Goal: Complete application form

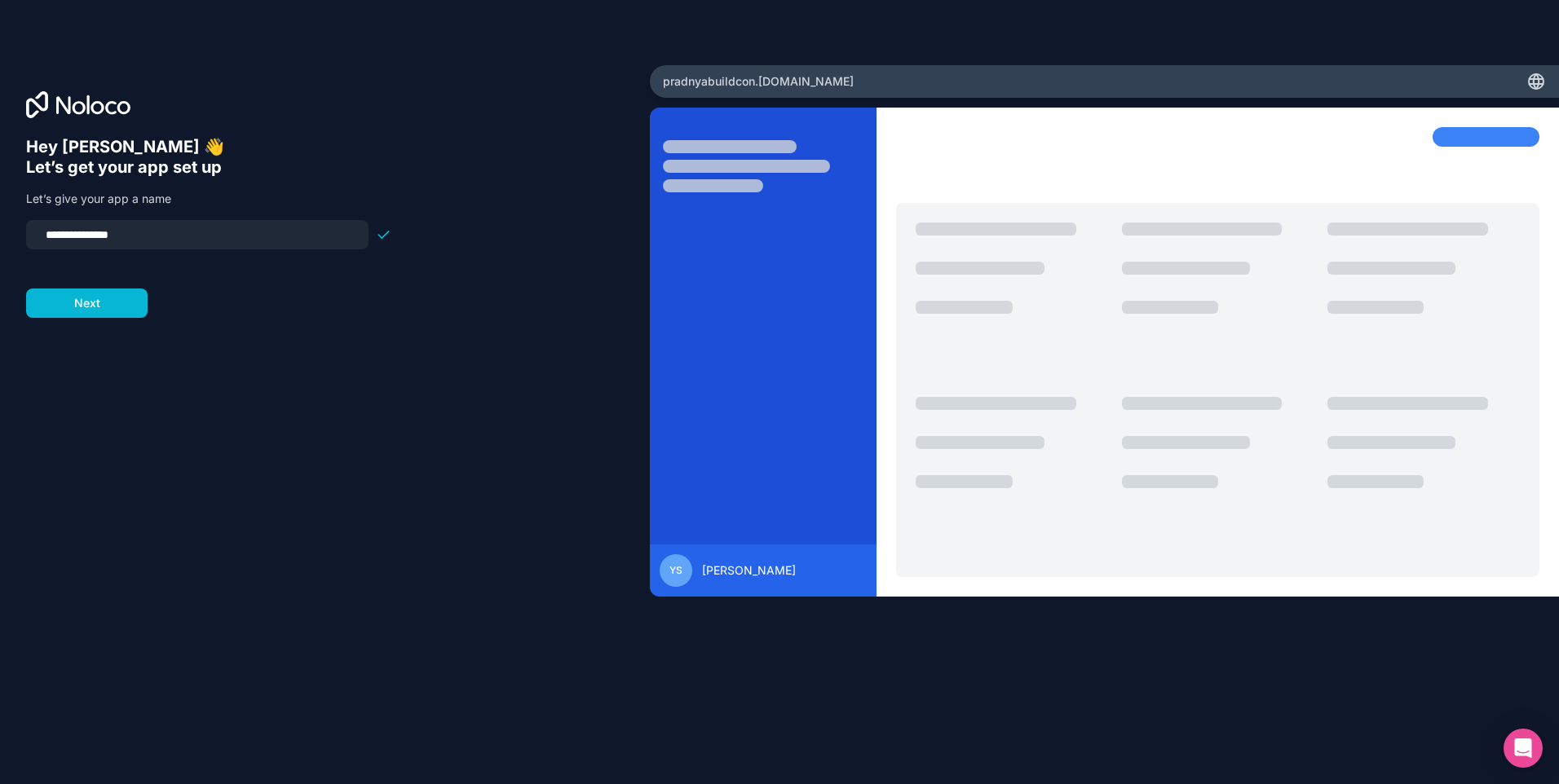
drag, startPoint x: 124, startPoint y: 308, endPoint x: 131, endPoint y: 256, distance: 52.5
click at [131, 256] on form "**********" at bounding box center [208, 269] width 366 height 98
click at [95, 245] on input "**********" at bounding box center [197, 234] width 323 height 23
click at [45, 234] on input "**********" at bounding box center [197, 234] width 323 height 23
click at [59, 303] on button "Next" at bounding box center [86, 303] width 122 height 29
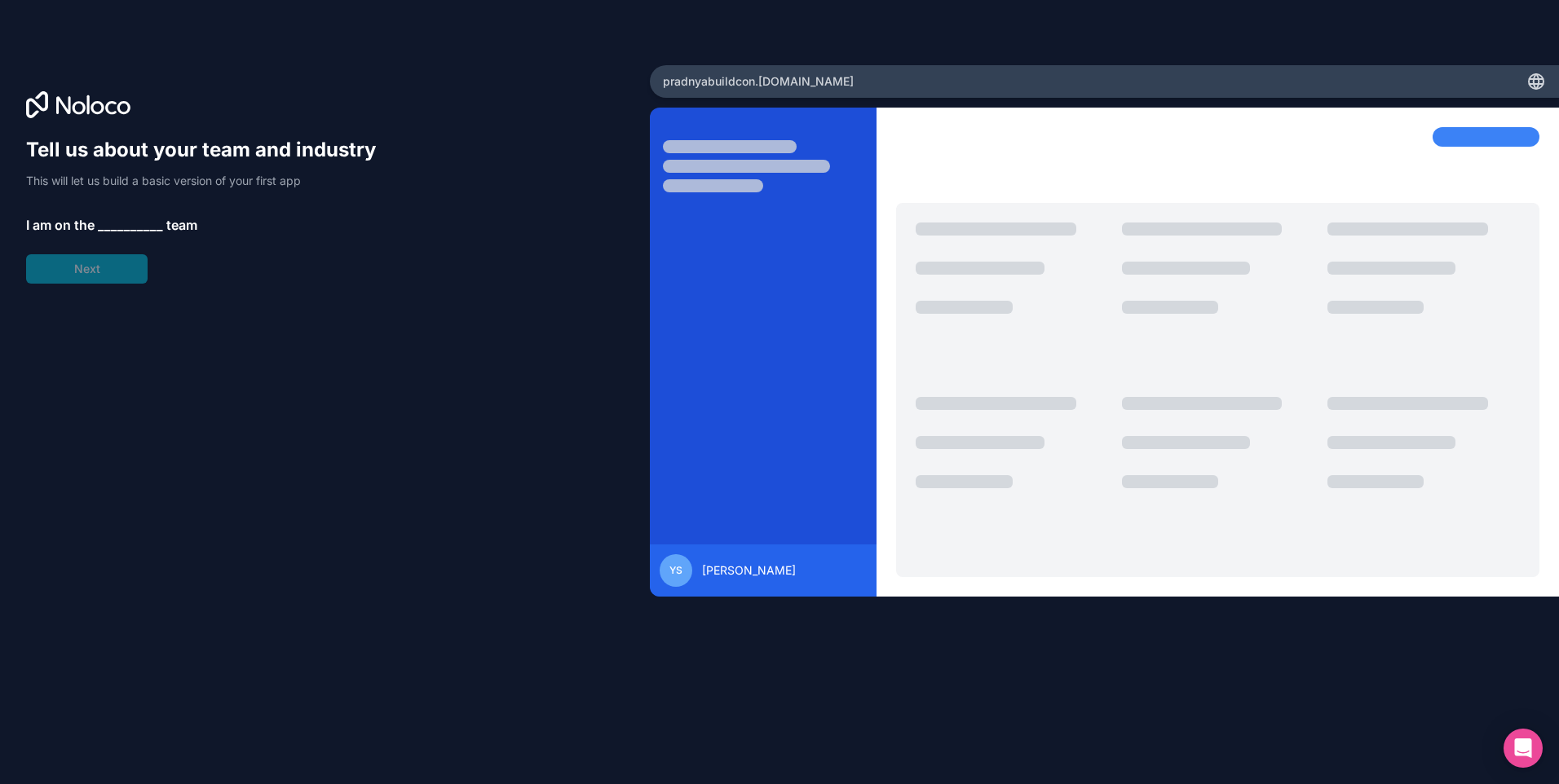
click at [123, 222] on span "__________" at bounding box center [130, 225] width 66 height 20
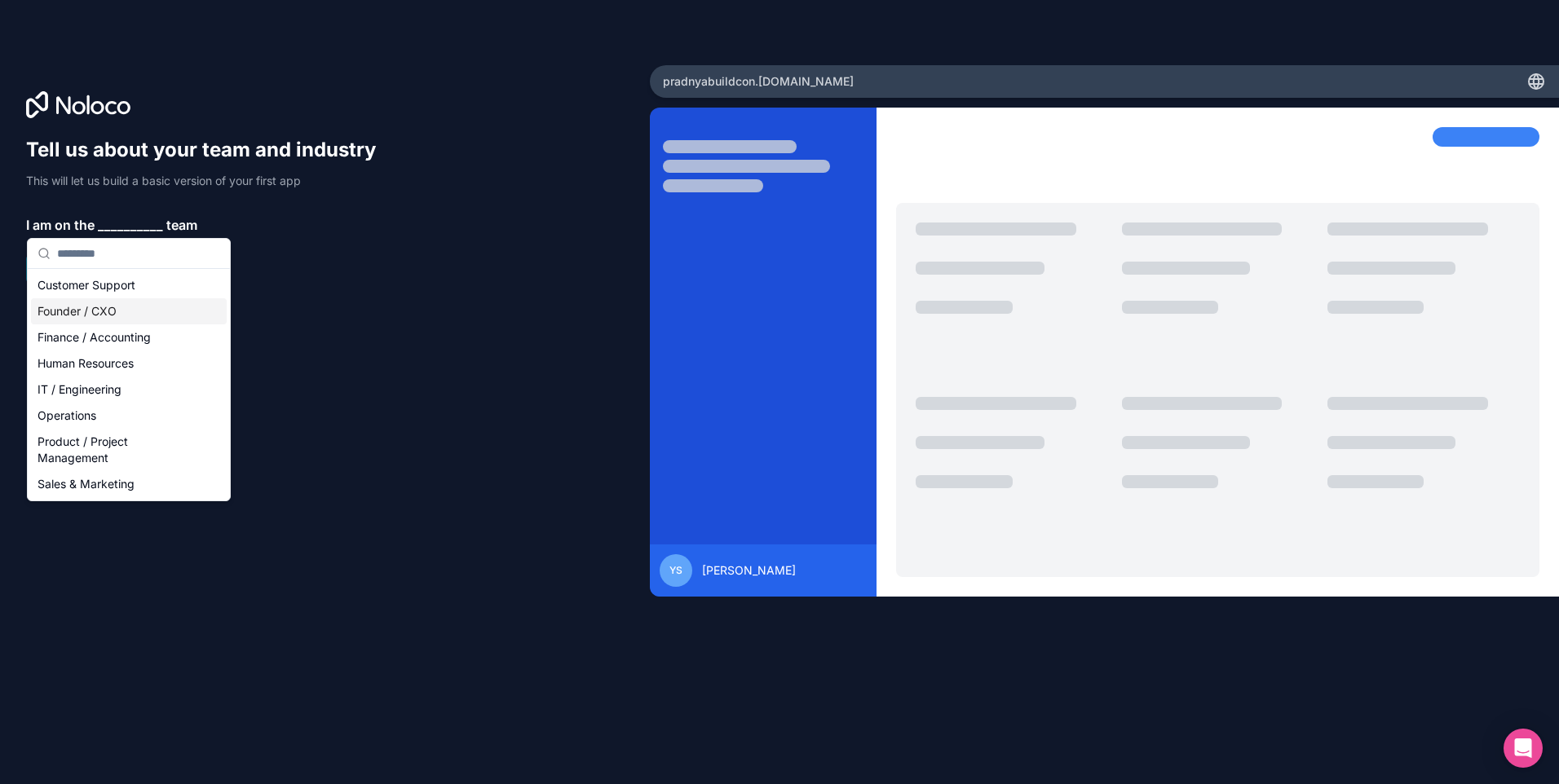
click at [129, 308] on div "Founder / CXO" at bounding box center [129, 310] width 196 height 26
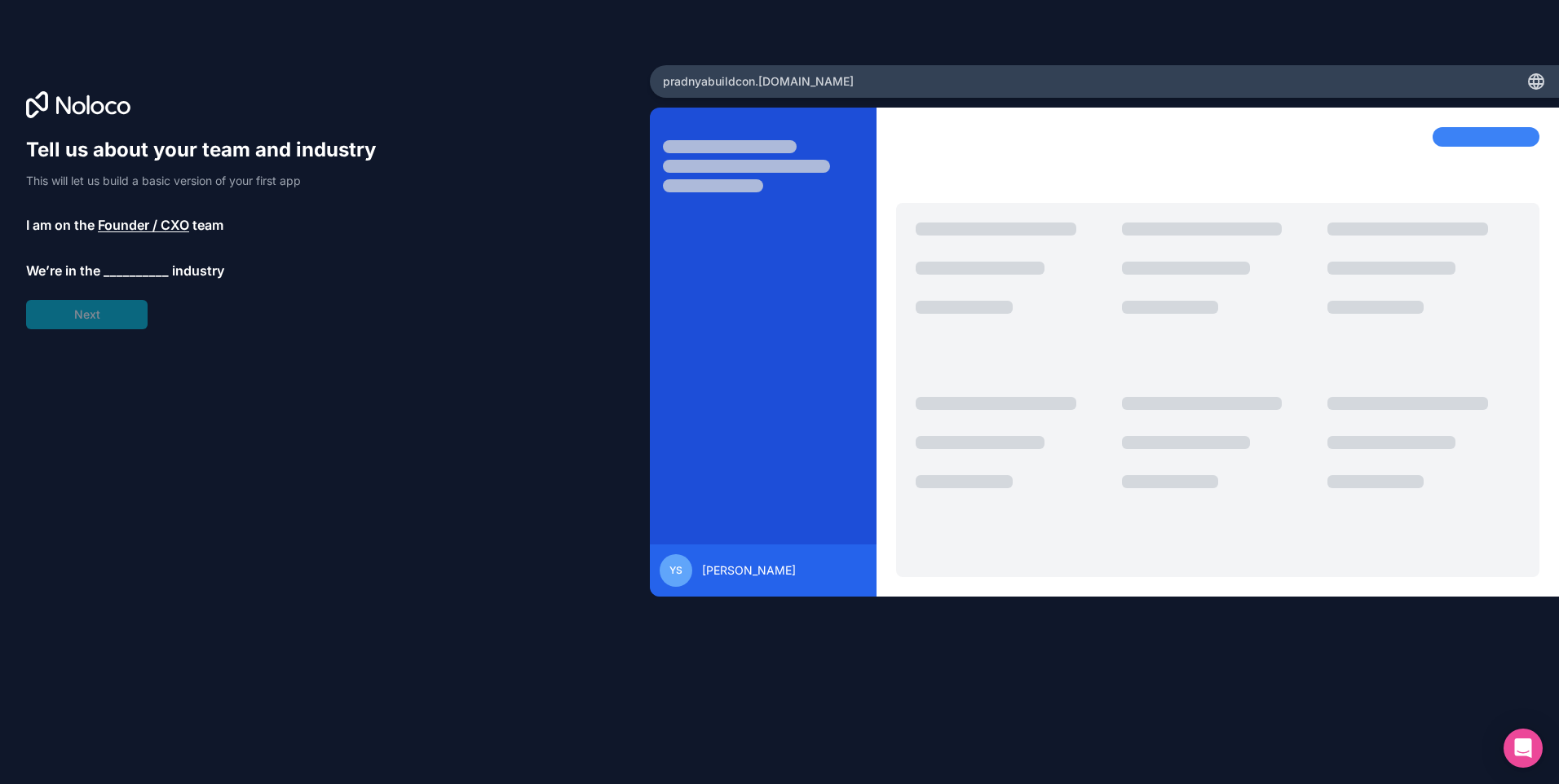
click at [124, 270] on span "__________" at bounding box center [136, 271] width 66 height 20
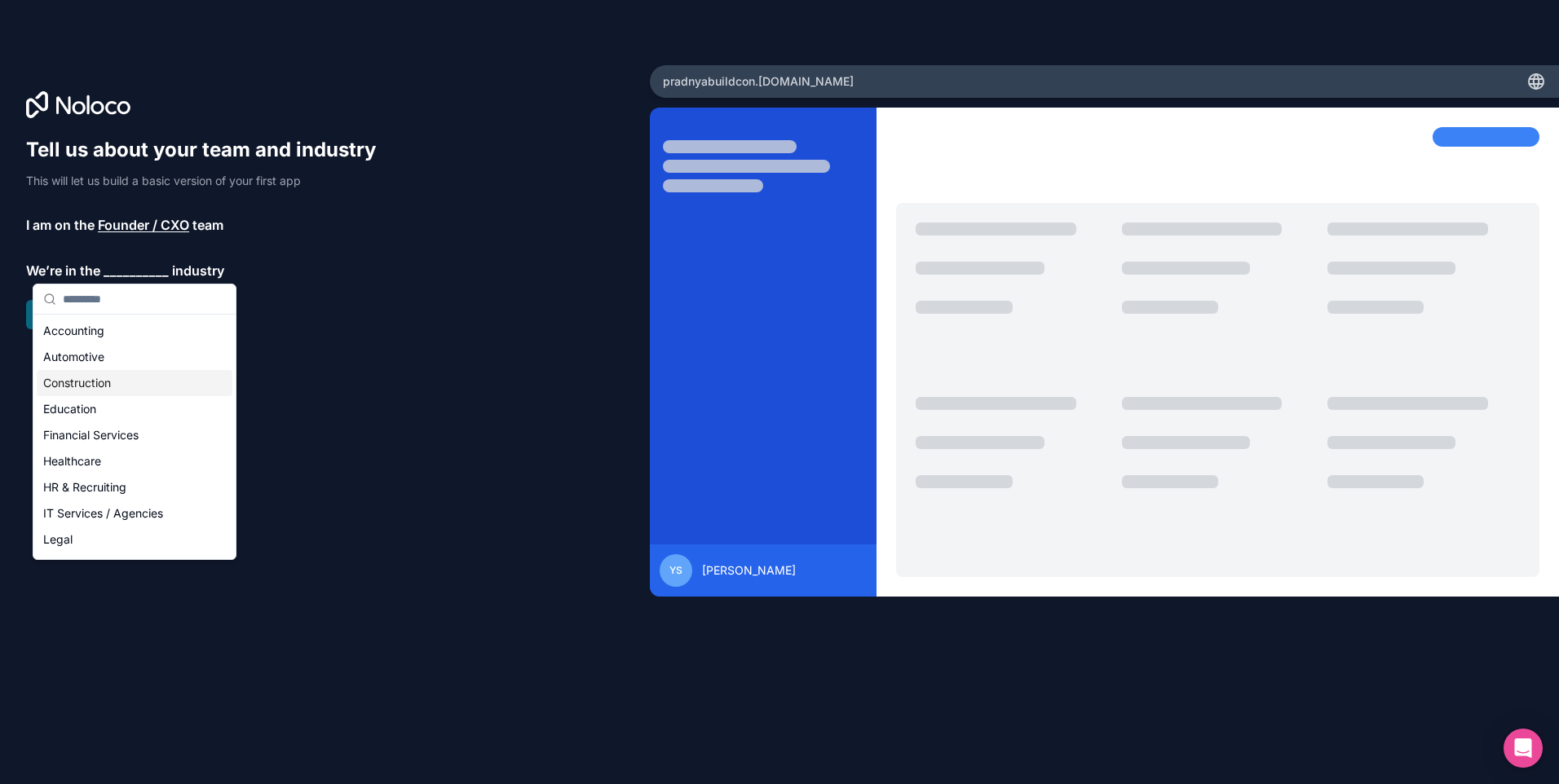
click at [97, 385] on div "Construction" at bounding box center [135, 383] width 196 height 26
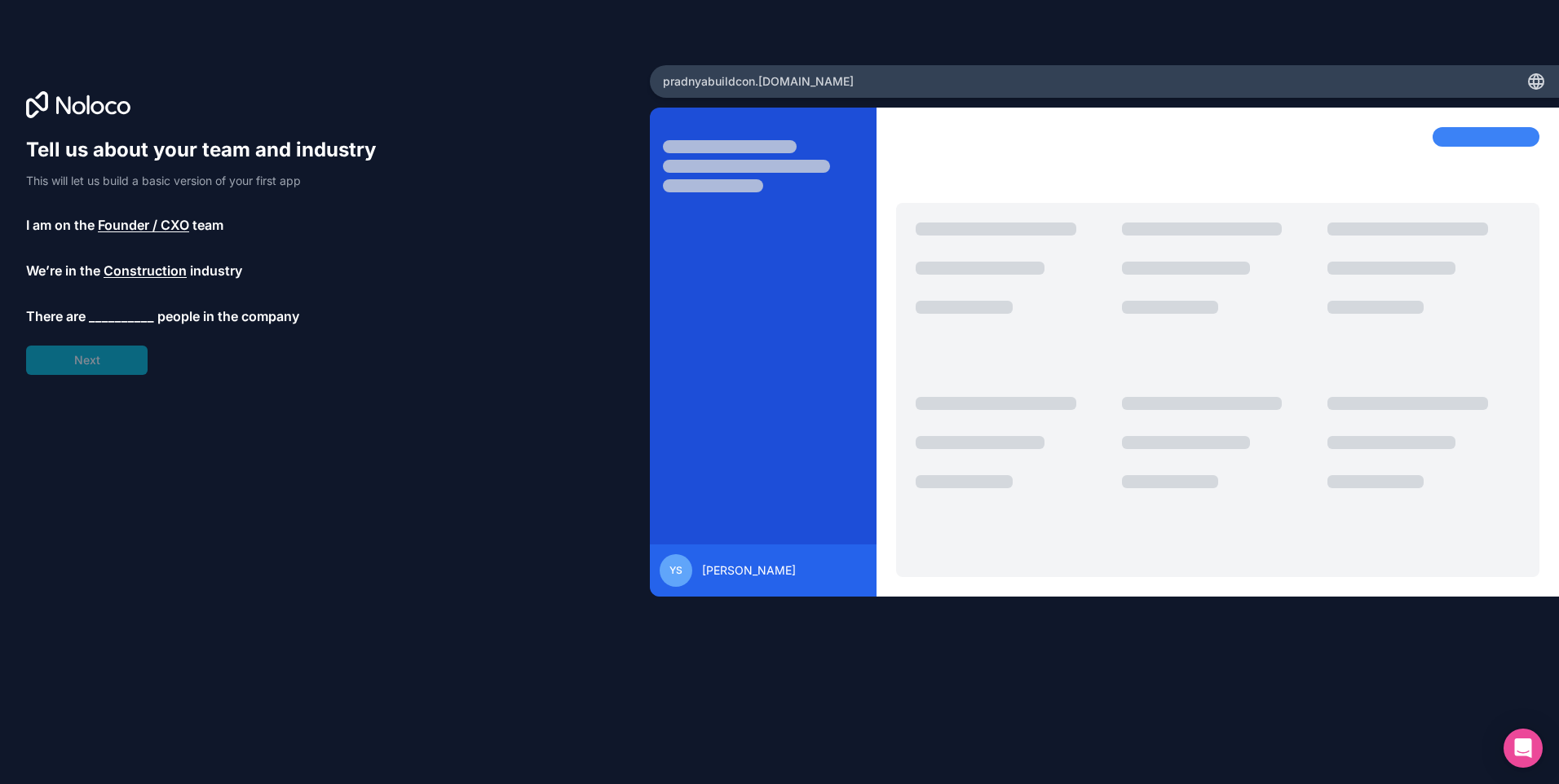
click at [113, 314] on span "__________" at bounding box center [122, 316] width 66 height 20
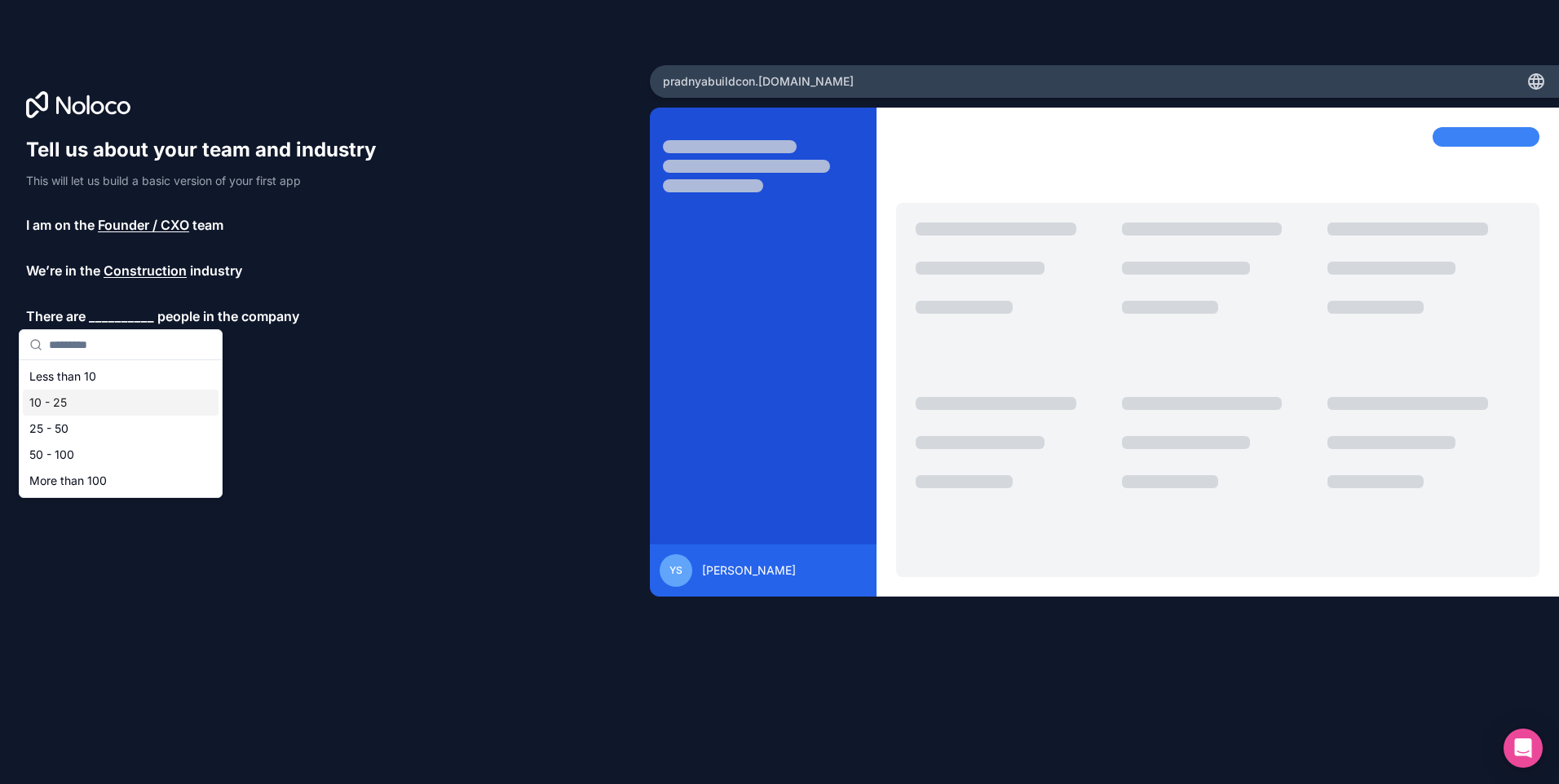
click at [91, 401] on div "10 - 25" at bounding box center [121, 401] width 196 height 26
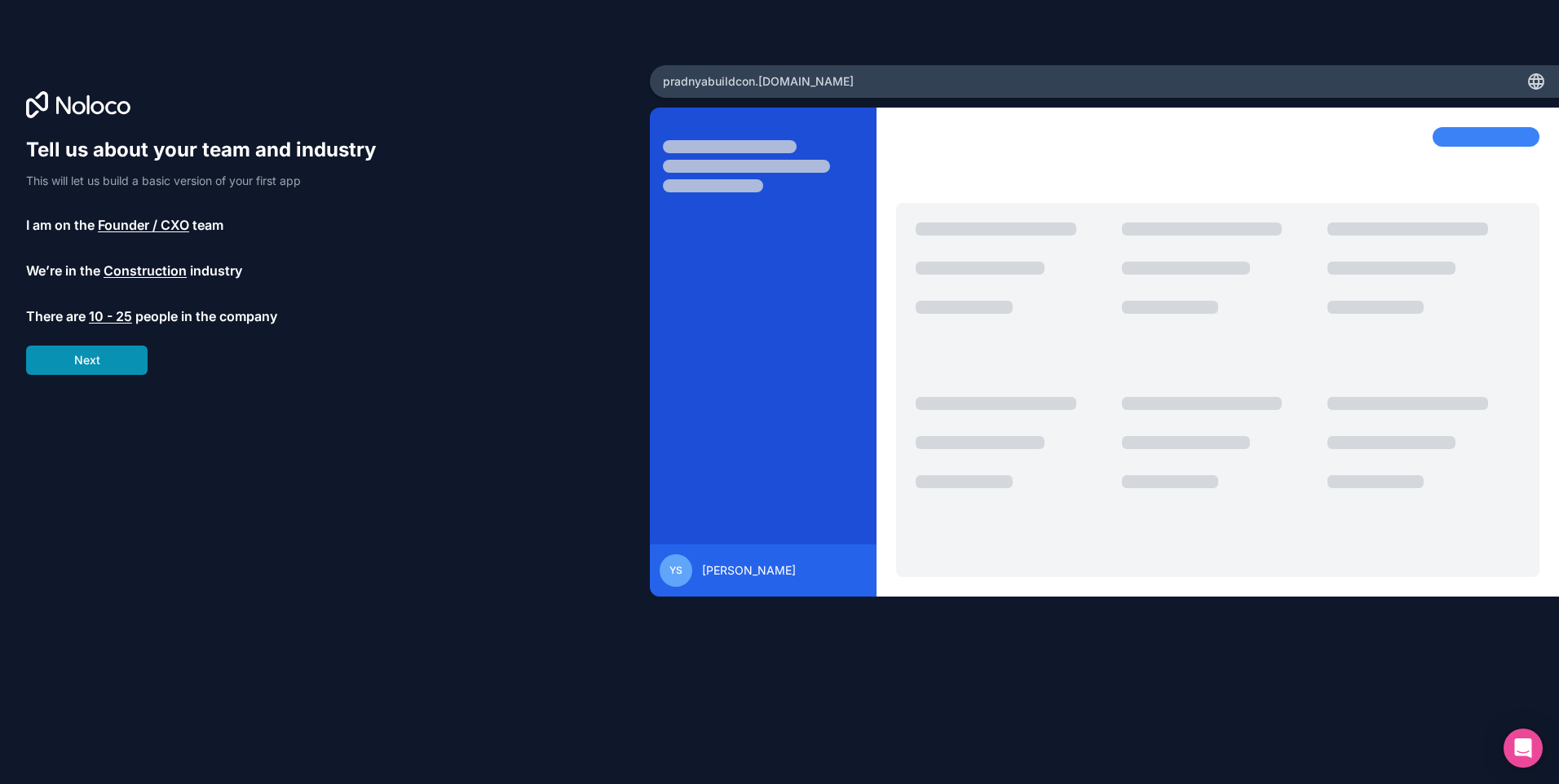
click at [103, 363] on button "Next" at bounding box center [86, 360] width 122 height 29
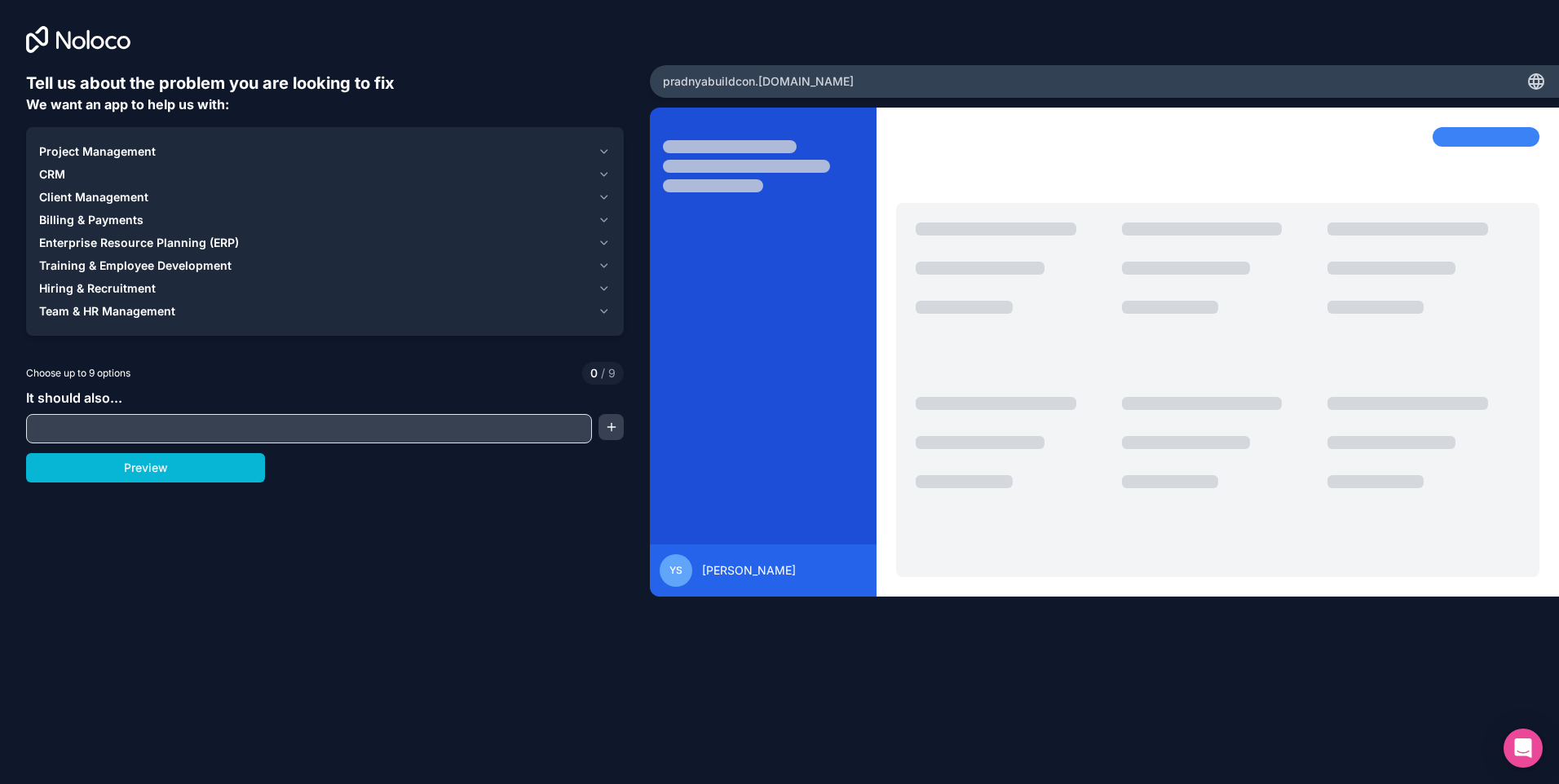
click at [94, 214] on span "Billing & Payments" at bounding box center [91, 219] width 104 height 16
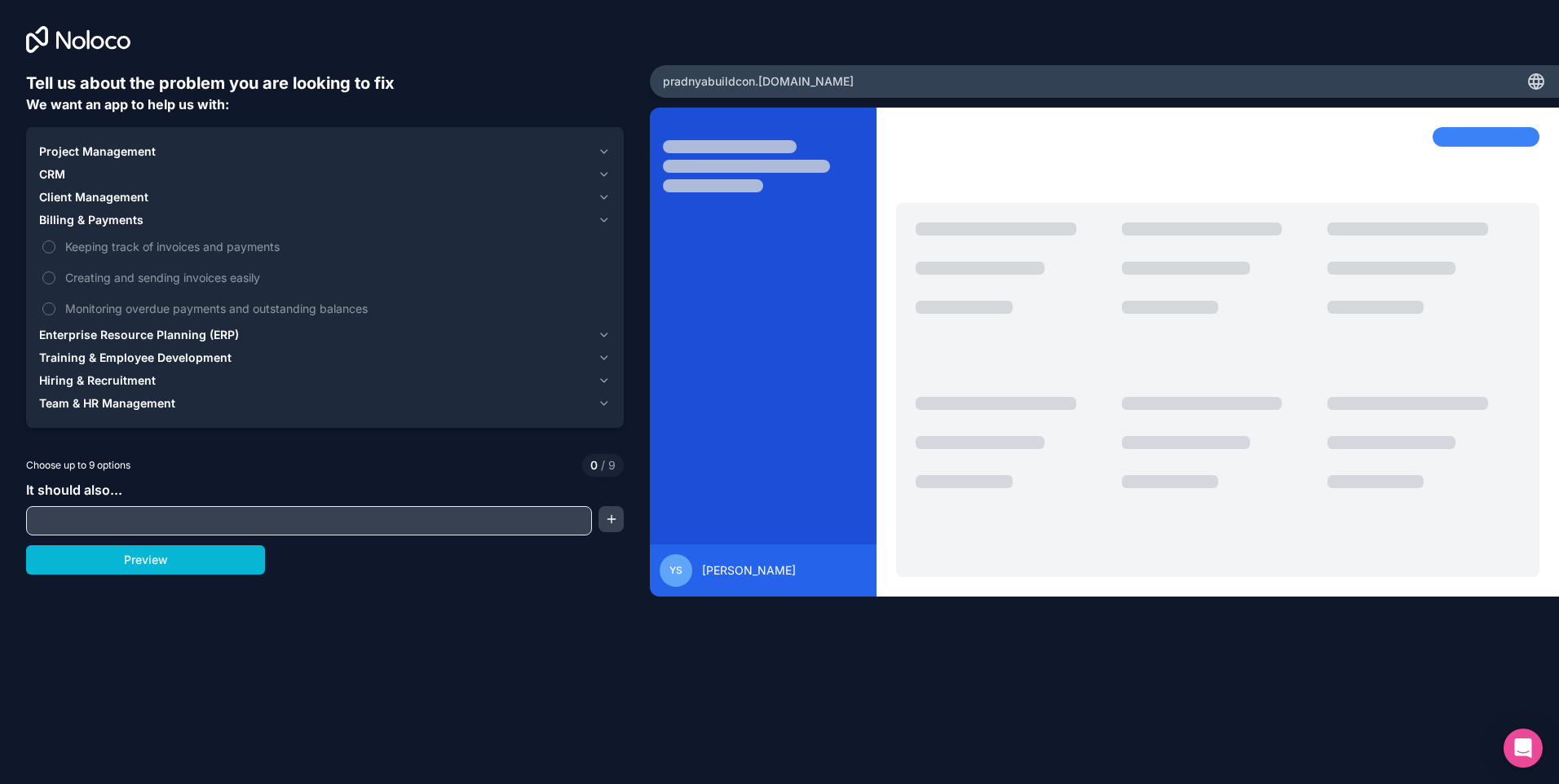
click at [60, 227] on span "Billing & Payments" at bounding box center [91, 219] width 104 height 16
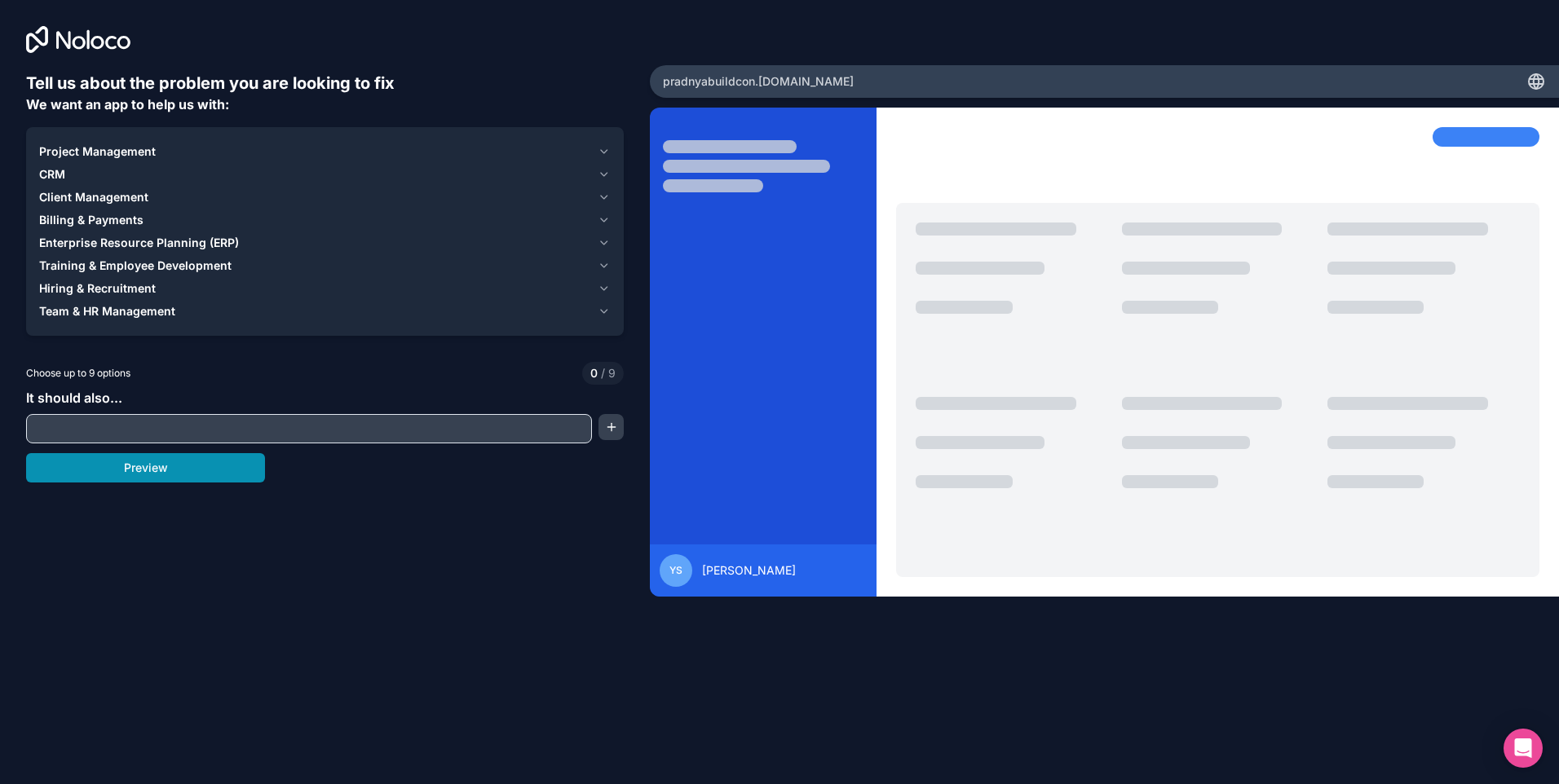
click at [131, 466] on button "Preview" at bounding box center [145, 467] width 239 height 29
click at [100, 196] on span "Client Management" at bounding box center [93, 196] width 109 height 16
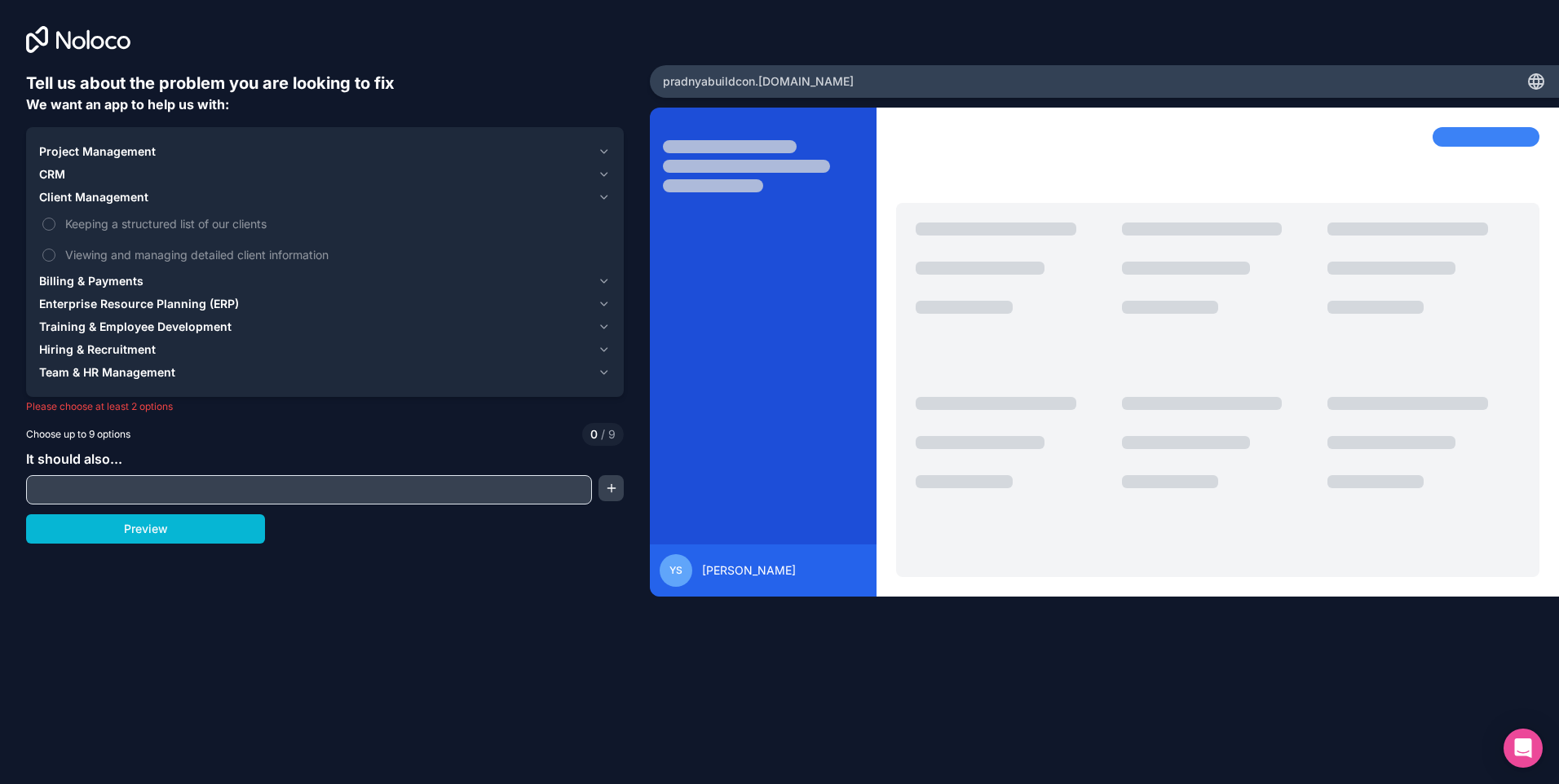
click at [100, 196] on span "Client Management" at bounding box center [93, 196] width 109 height 16
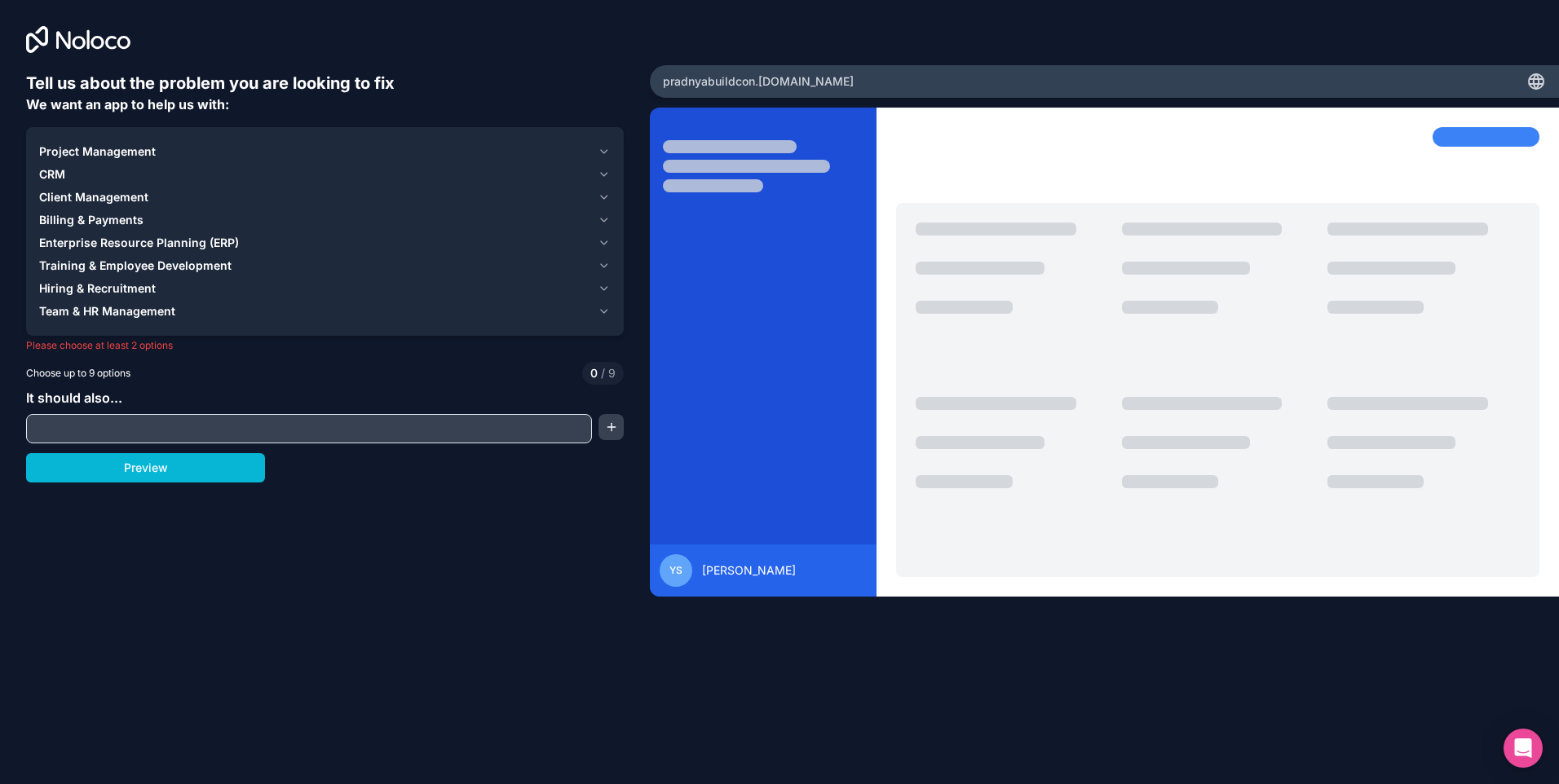
click at [70, 149] on span "Project Management" at bounding box center [97, 151] width 117 height 16
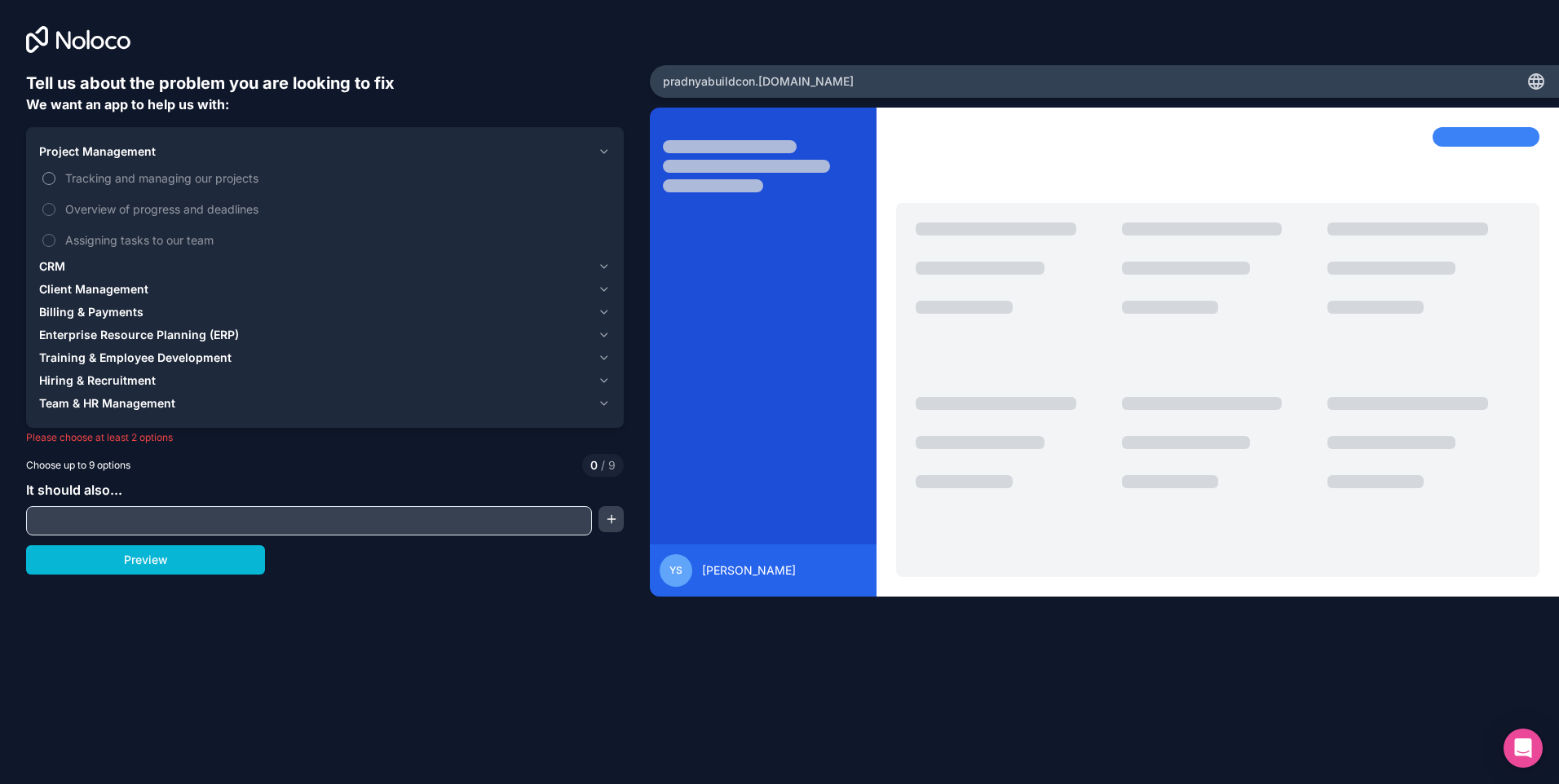
click at [58, 179] on label "Tracking and managing our projects" at bounding box center [325, 178] width 572 height 30
click at [55, 179] on button "Tracking and managing our projects" at bounding box center [49, 178] width 13 height 13
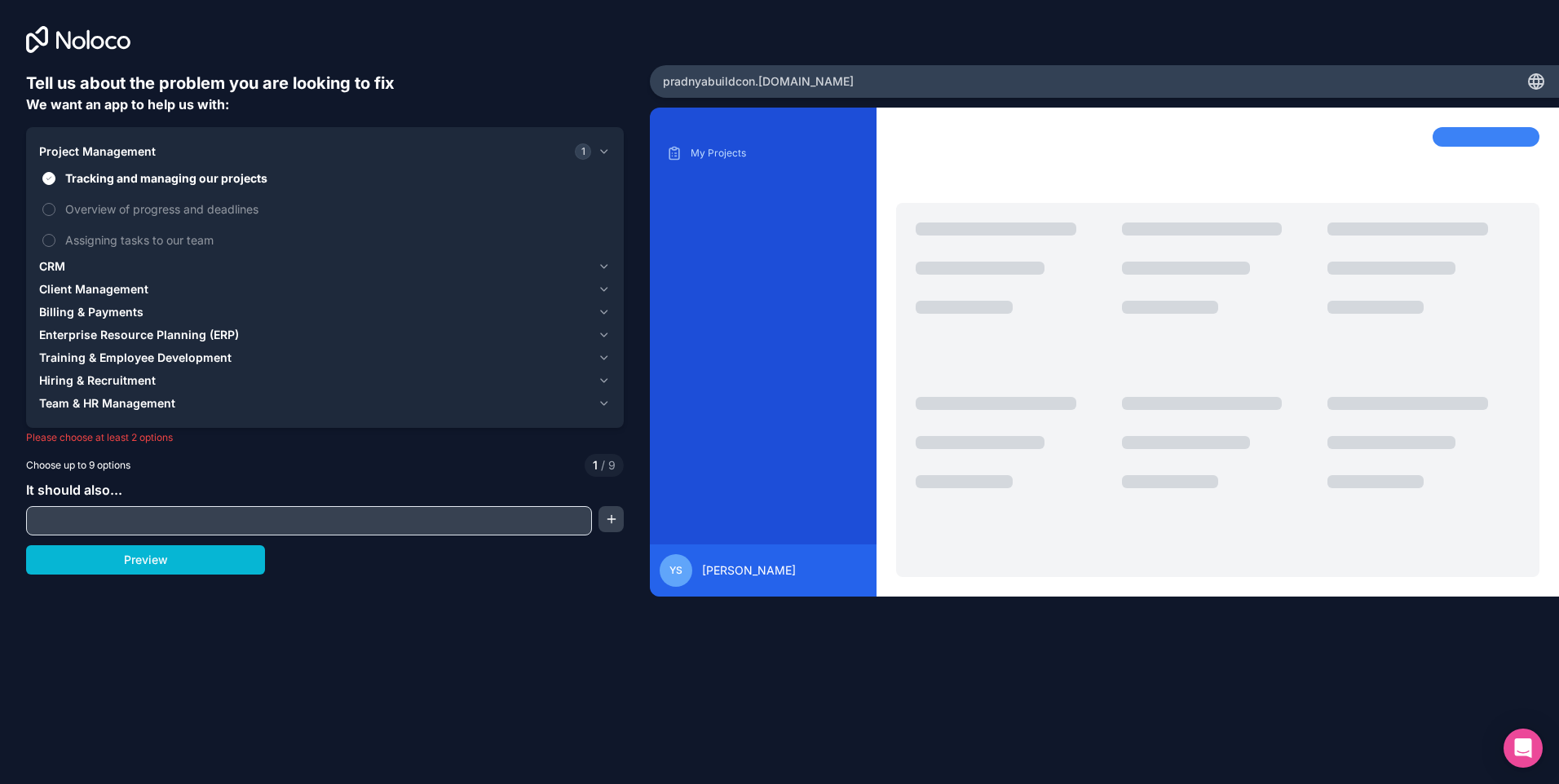
click at [140, 311] on span "Billing & Payments" at bounding box center [91, 311] width 104 height 16
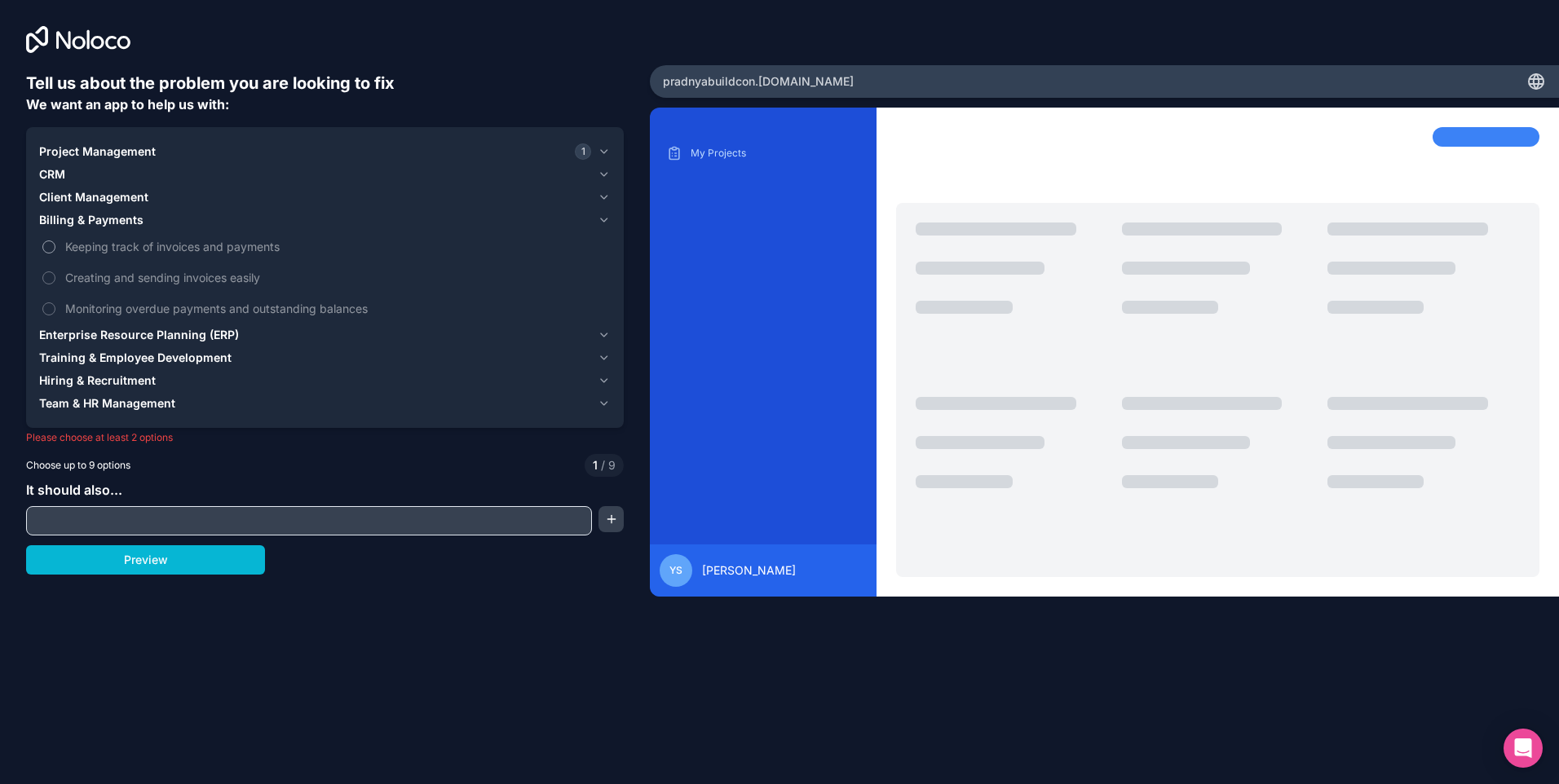
click at [50, 245] on button "Keeping track of invoices and payments" at bounding box center [49, 247] width 13 height 13
click at [50, 277] on button "Creating and sending invoices easily" at bounding box center [49, 278] width 13 height 13
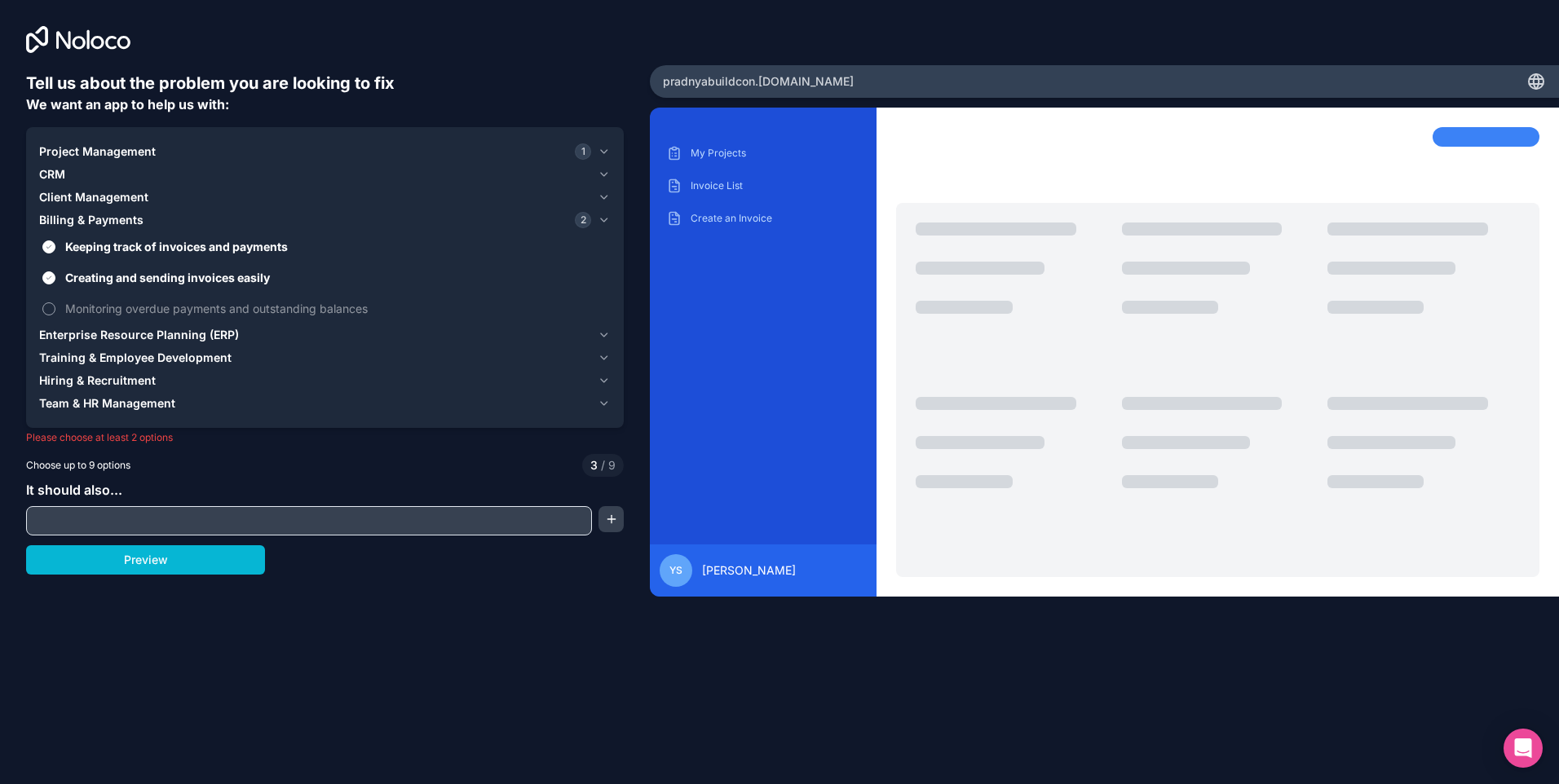
click at [53, 300] on label "Monitoring overdue payments and outstanding balances" at bounding box center [325, 308] width 572 height 30
click at [53, 303] on button "Monitoring overdue payments and outstanding balances" at bounding box center [49, 309] width 13 height 13
click at [176, 523] on input "text" at bounding box center [309, 521] width 557 height 23
type input "**********"
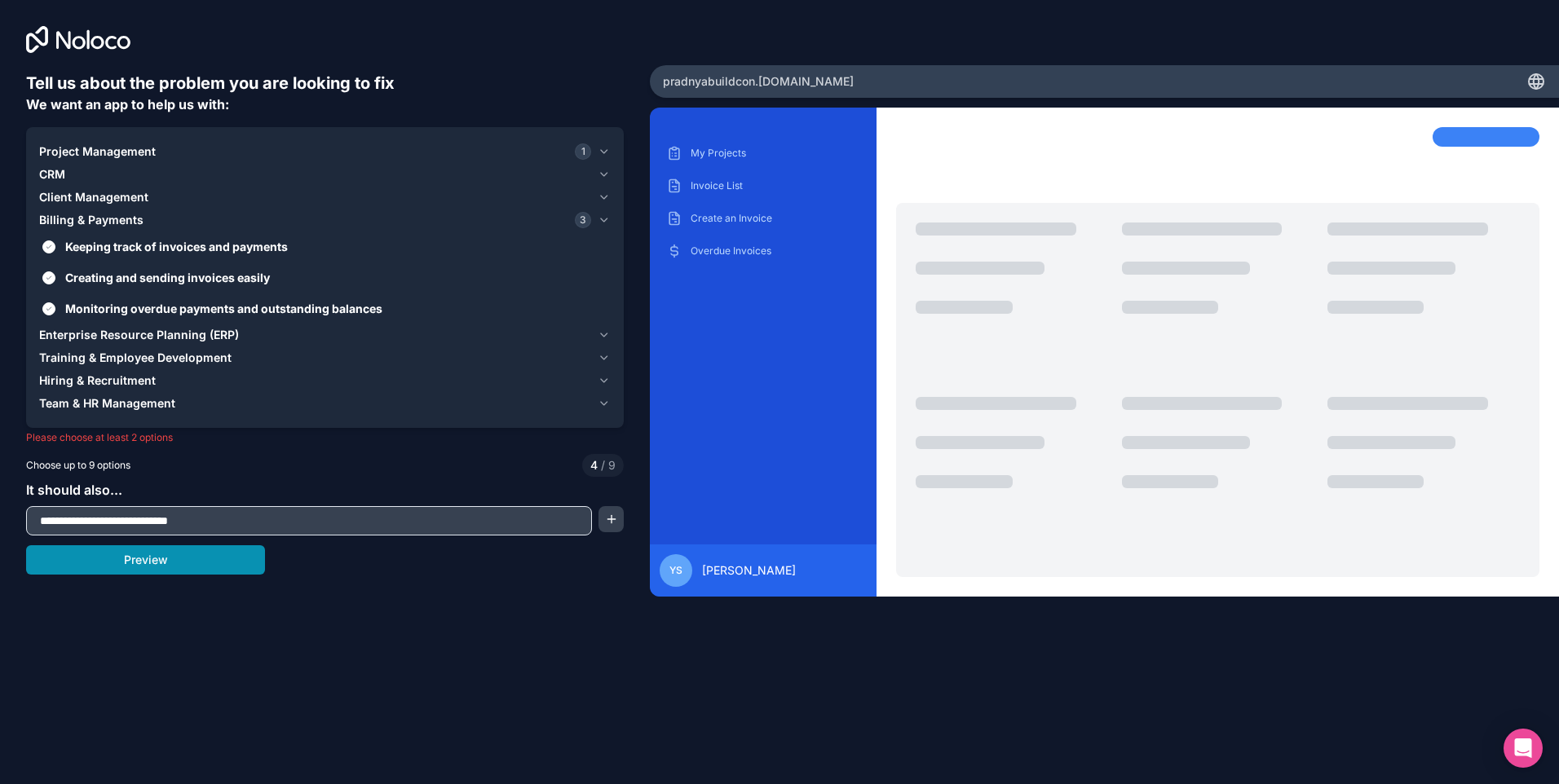
click at [213, 565] on button "Preview" at bounding box center [145, 559] width 239 height 29
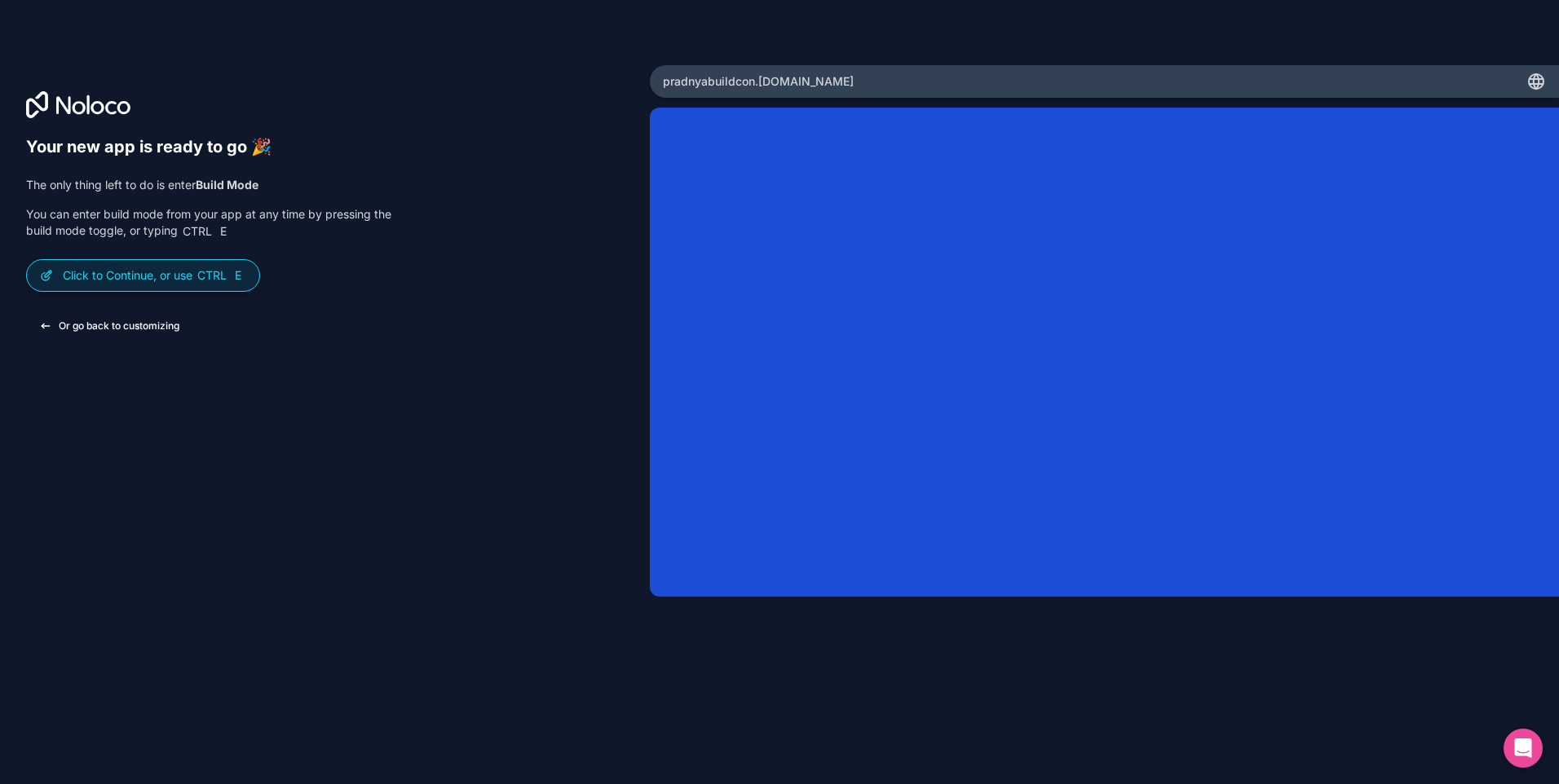
click at [119, 326] on button "Or go back to customizing" at bounding box center [108, 326] width 166 height 29
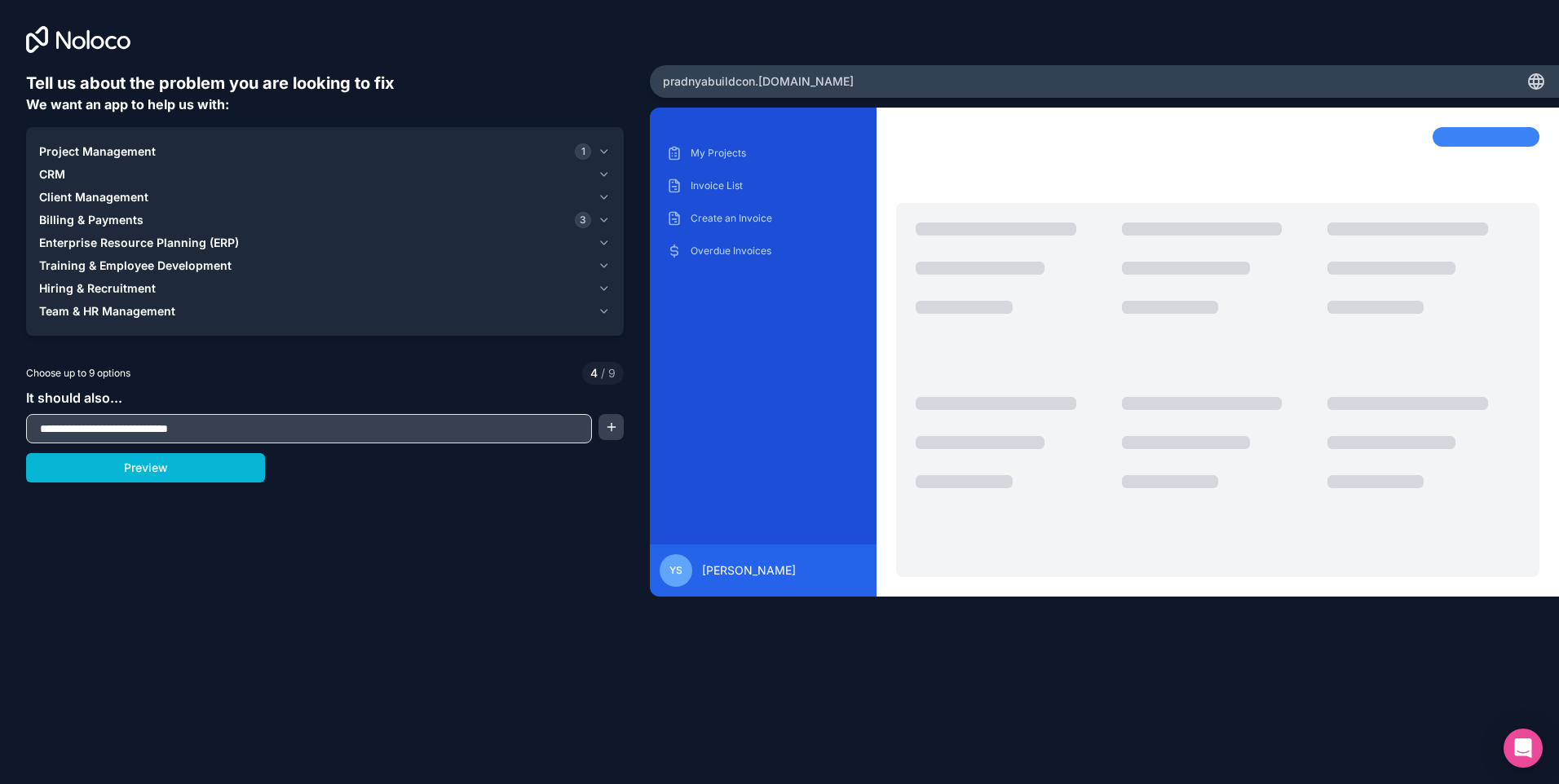
click at [385, 422] on input "**********" at bounding box center [309, 429] width 557 height 23
click at [609, 425] on button "button" at bounding box center [610, 426] width 25 height 26
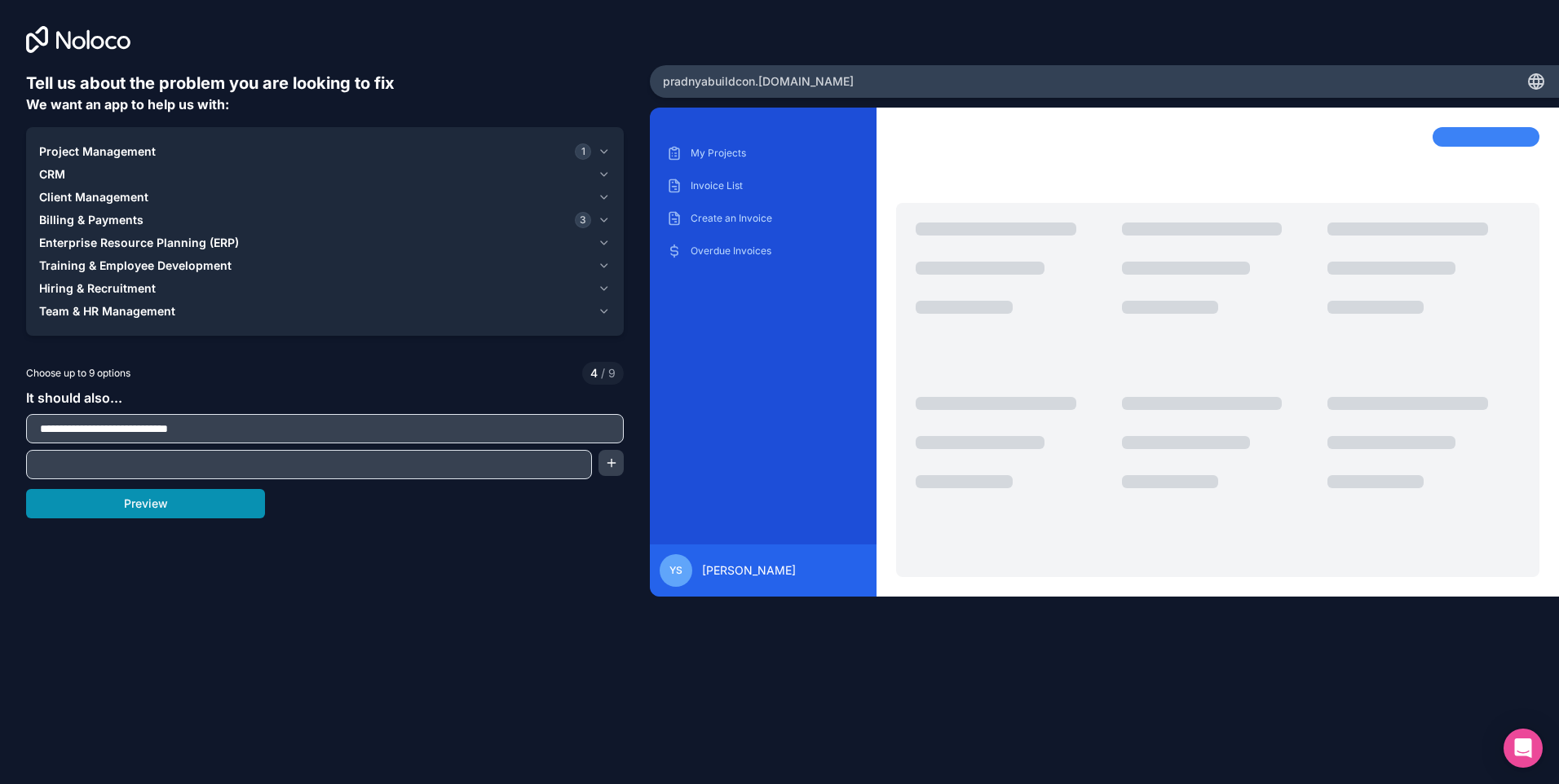
click at [207, 502] on button "Preview" at bounding box center [145, 503] width 239 height 29
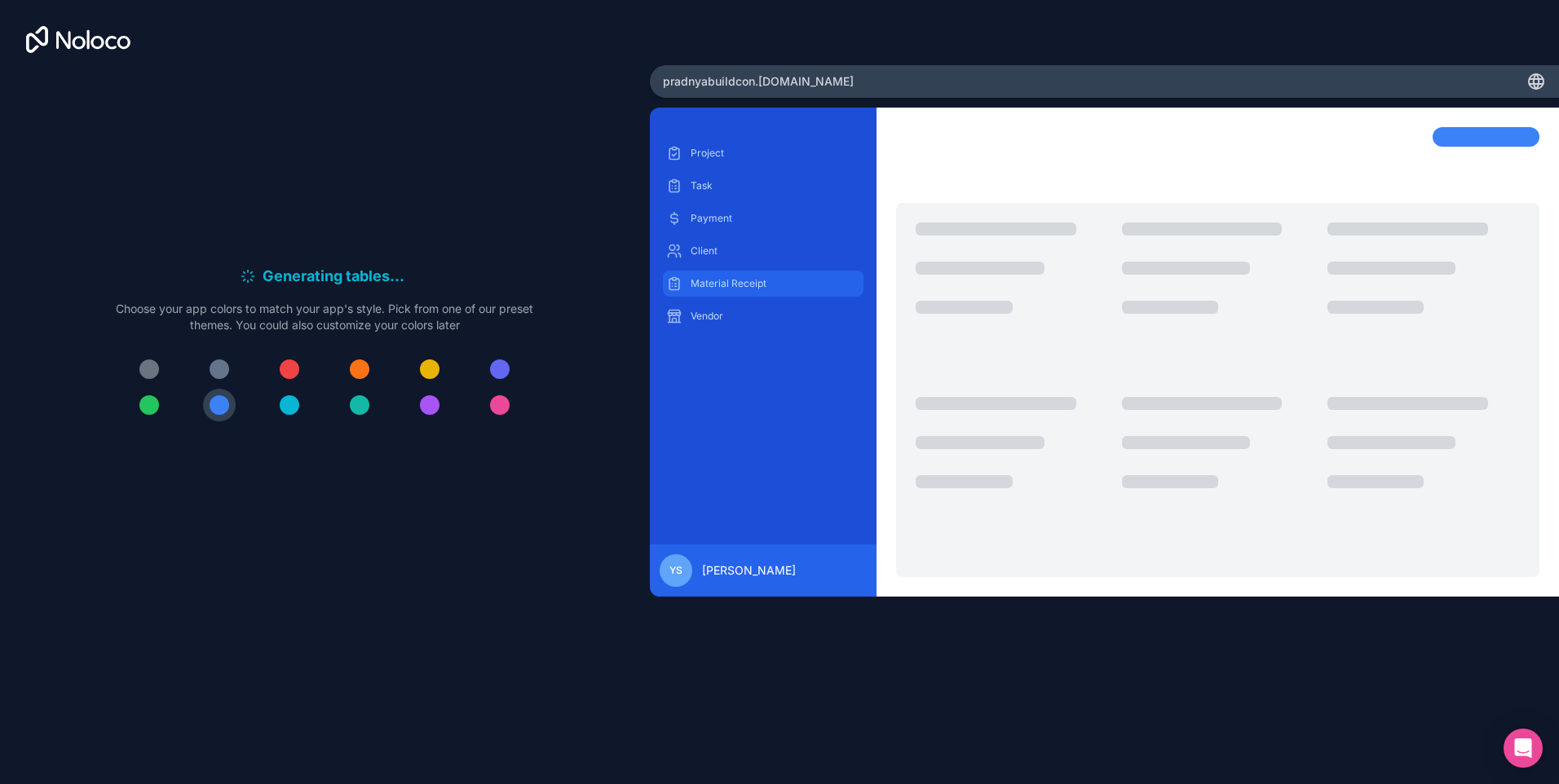
click at [718, 280] on p "Material Receipt" at bounding box center [775, 284] width 170 height 13
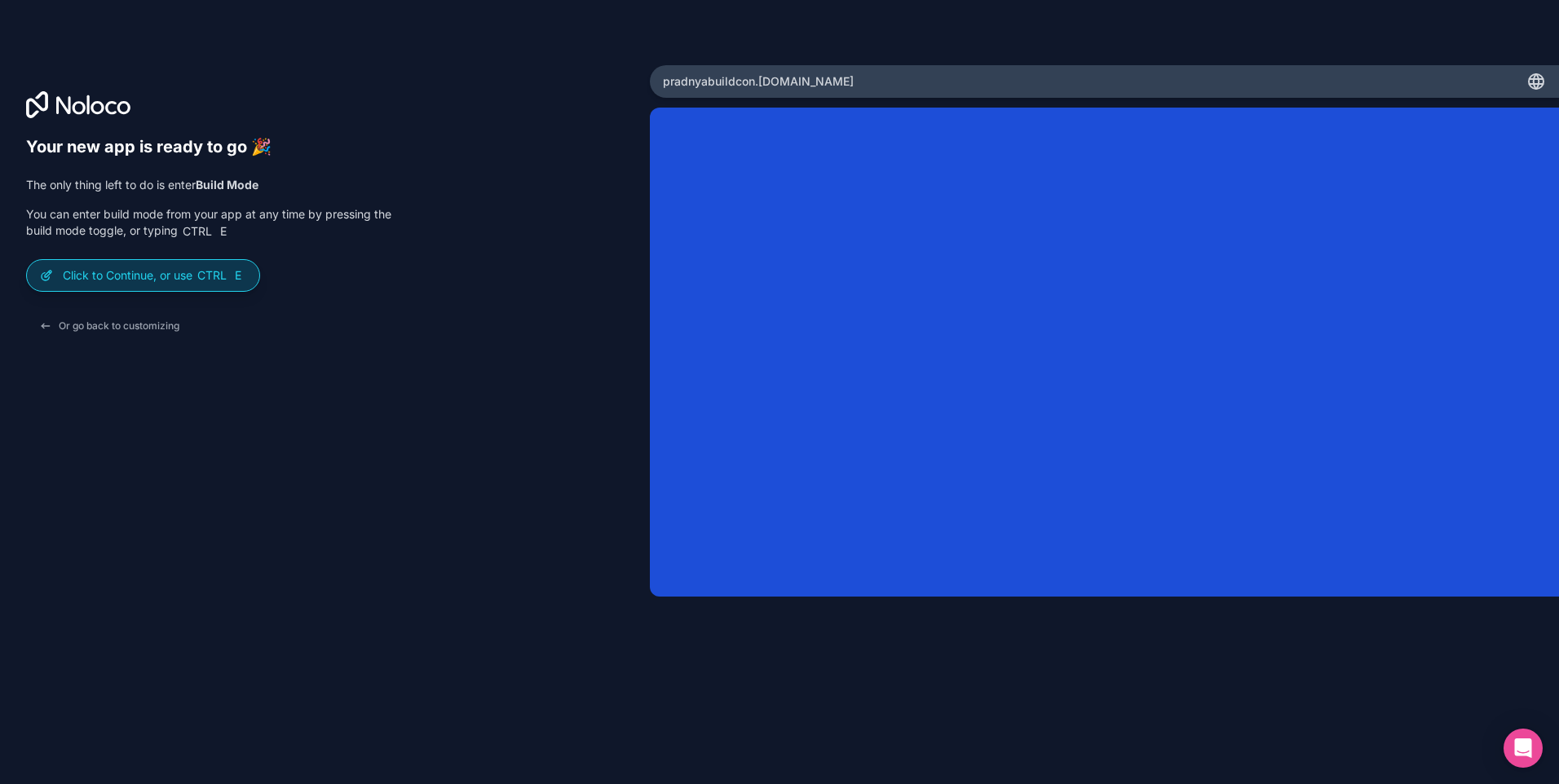
click at [176, 280] on p "Click to Continue, or use Ctrl E" at bounding box center [154, 275] width 183 height 16
click at [246, 278] on span "E" at bounding box center [237, 275] width 16 height 16
drag, startPoint x: 599, startPoint y: 176, endPoint x: 629, endPoint y: 176, distance: 30.0
click at [600, 176] on div "Your new app is ready to go 🎉 The only thing left to do is enter Build Mode You…" at bounding box center [324, 415] width 597 height 556
click at [979, 781] on div "Your new app is ready to go 🎉 The only thing left to do is enter Build Mode You…" at bounding box center [780, 392] width 1559 height 784
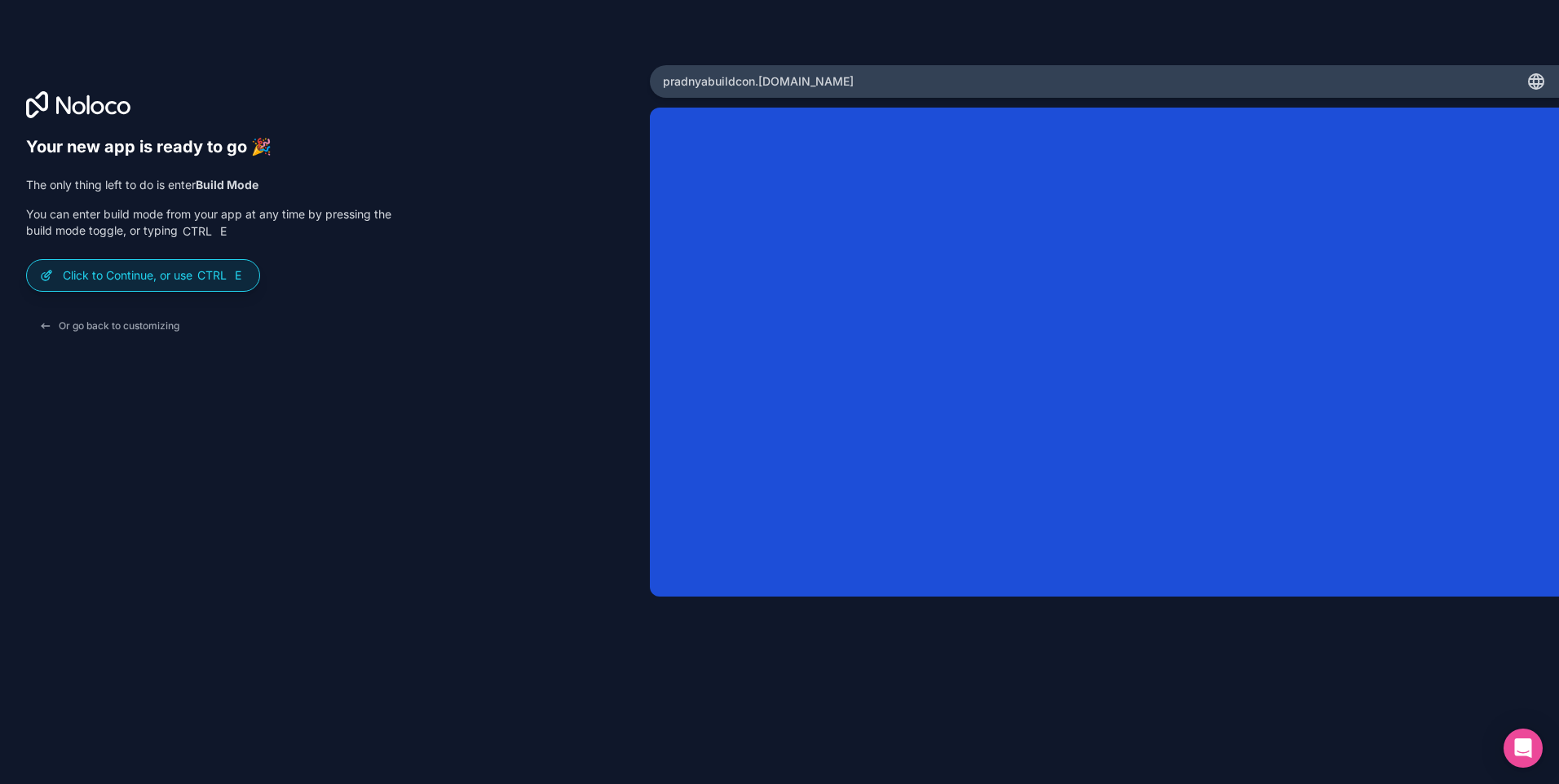
click at [1150, 682] on div at bounding box center [1103, 413] width 909 height 611
drag, startPoint x: 436, startPoint y: 442, endPoint x: 442, endPoint y: 438, distance: 7.2
click at [436, 442] on div "Your new app is ready to go 🎉 The only thing left to do is enter Build Mode You…" at bounding box center [324, 415] width 597 height 556
click at [228, 280] on span "Ctrl" at bounding box center [212, 275] width 32 height 14
click at [154, 276] on p "Click to Continue, or use Ctrl E" at bounding box center [154, 275] width 183 height 16
